Goal: Find contact information: Find contact information

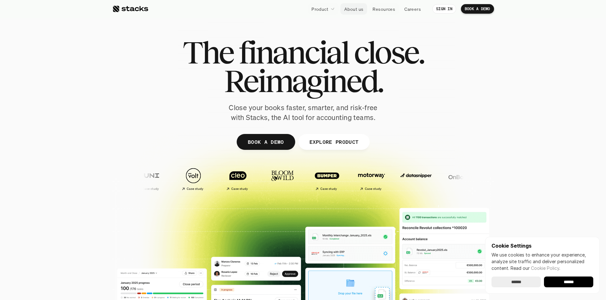
click at [353, 12] on link "About us" at bounding box center [353, 8] width 27 height 11
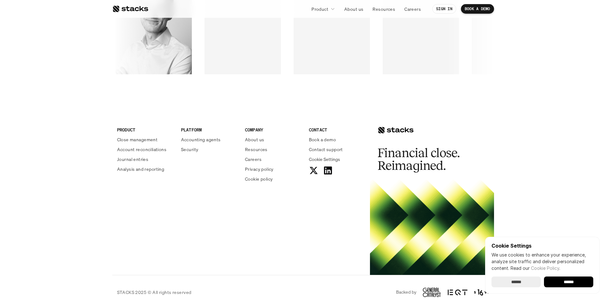
scroll to position [1086, 0]
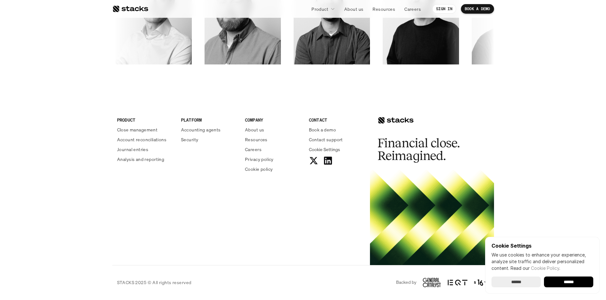
click at [569, 284] on input "******" at bounding box center [568, 282] width 49 height 11
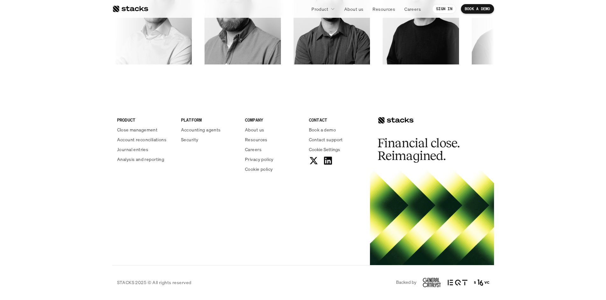
scroll to position [0, 0]
click at [258, 141] on p "Resources" at bounding box center [256, 139] width 23 height 7
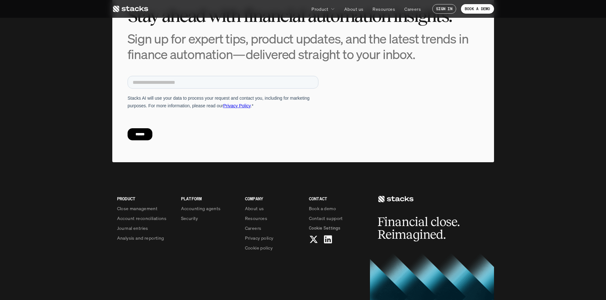
scroll to position [2297, 0]
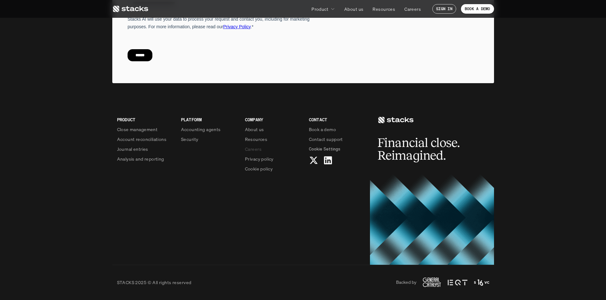
click at [259, 150] on p "Careers" at bounding box center [253, 149] width 17 height 7
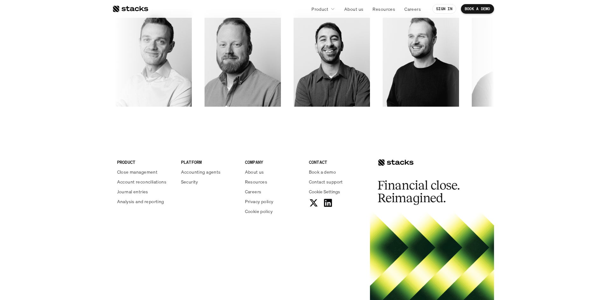
scroll to position [1086, 0]
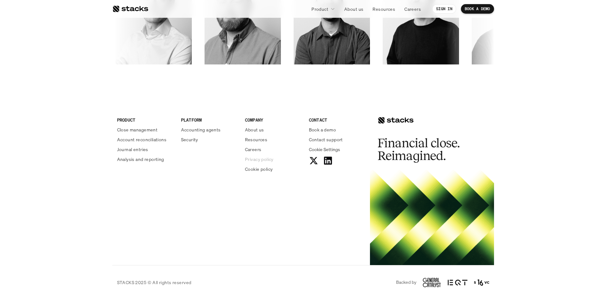
click at [263, 159] on p "Privacy policy" at bounding box center [259, 159] width 29 height 7
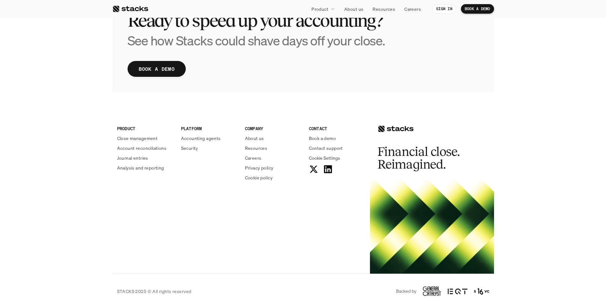
scroll to position [1448, 0]
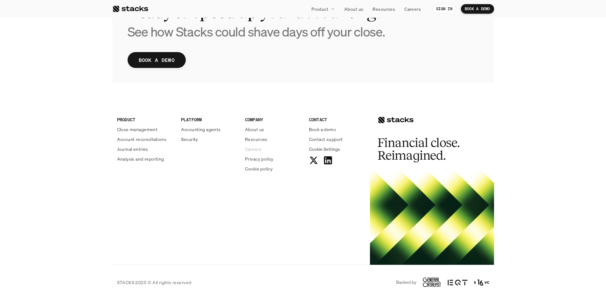
click at [255, 149] on p "Careers" at bounding box center [253, 149] width 17 height 7
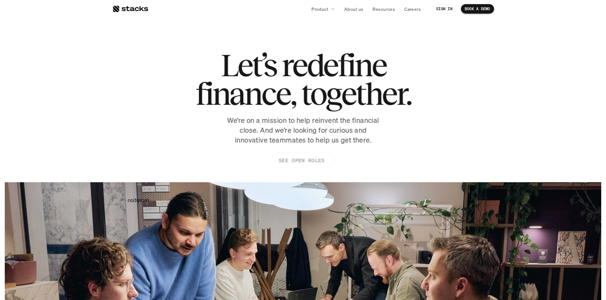
click at [301, 163] on p "SEE OPEN ROLES" at bounding box center [301, 160] width 46 height 9
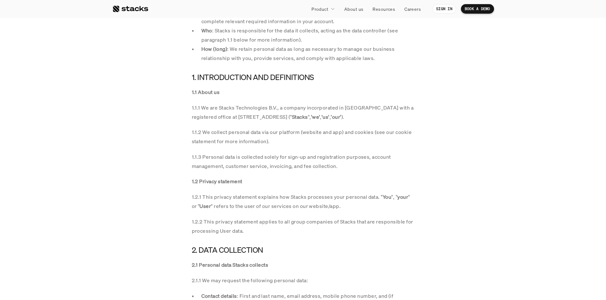
scroll to position [318, 0]
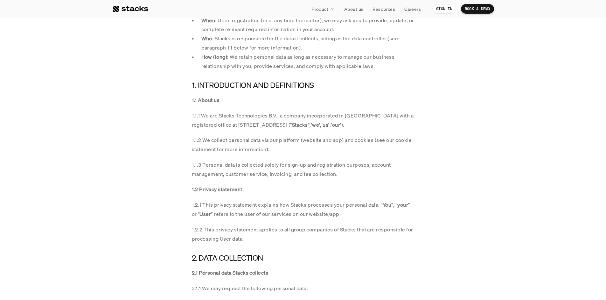
drag, startPoint x: 237, startPoint y: 118, endPoint x: 276, endPoint y: 123, distance: 39.4
click at [276, 123] on p "1.1.1 We are Stacks Technologies B.V., a company incorporated in the Netherland…" at bounding box center [303, 120] width 223 height 18
drag, startPoint x: 239, startPoint y: 125, endPoint x: 334, endPoint y: 125, distance: 94.8
click at [334, 125] on p "1.1.1 We are Stacks Technologies B.V., a company incorporated in the Netherland…" at bounding box center [303, 120] width 223 height 18
copy p "Keizersgracht 555, 1017 DR, Amsterdam"
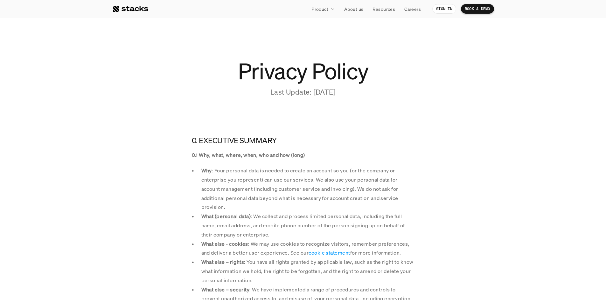
scroll to position [0, 0]
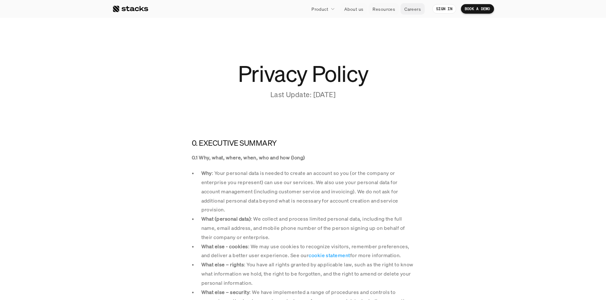
click at [412, 9] on p "Careers" at bounding box center [412, 9] width 17 height 7
